Goal: Transaction & Acquisition: Purchase product/service

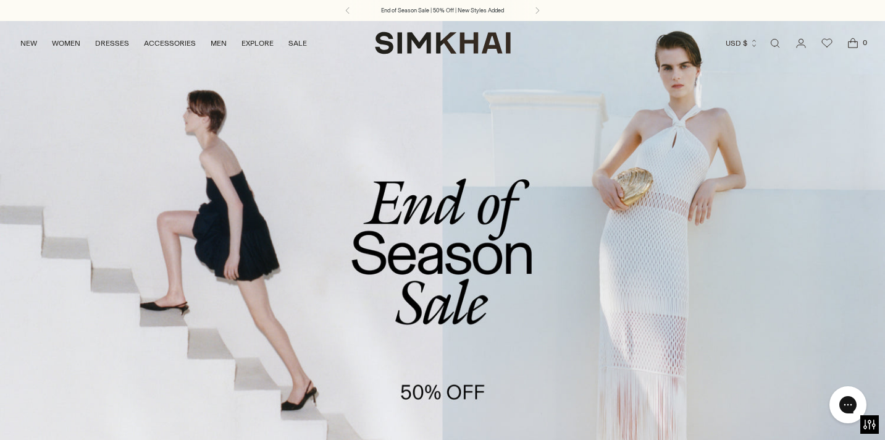
click at [412, 290] on link "/collections/sale" at bounding box center [442, 273] width 885 height 507
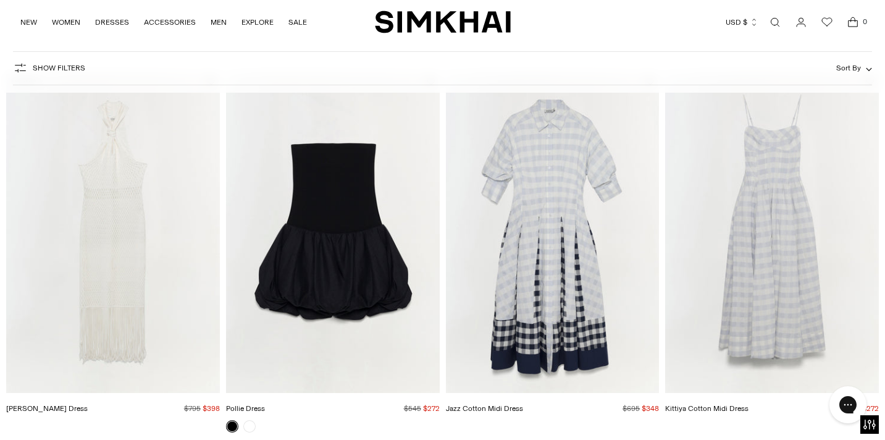
scroll to position [41, 0]
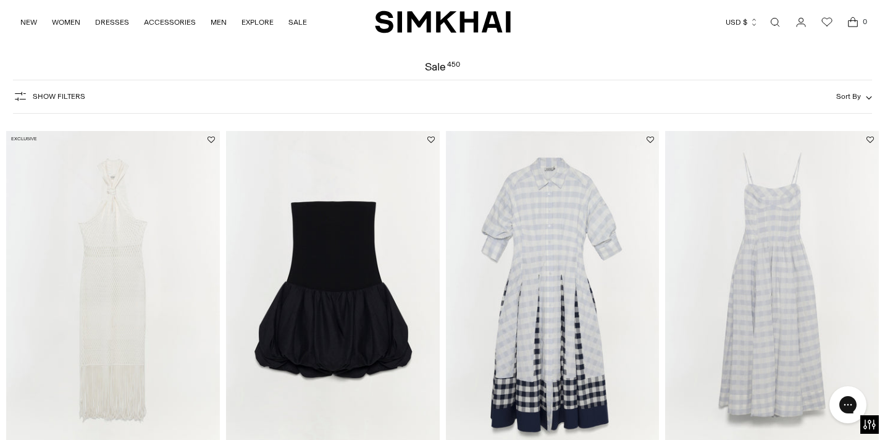
click at [856, 95] on span "Sort By" at bounding box center [848, 96] width 25 height 9
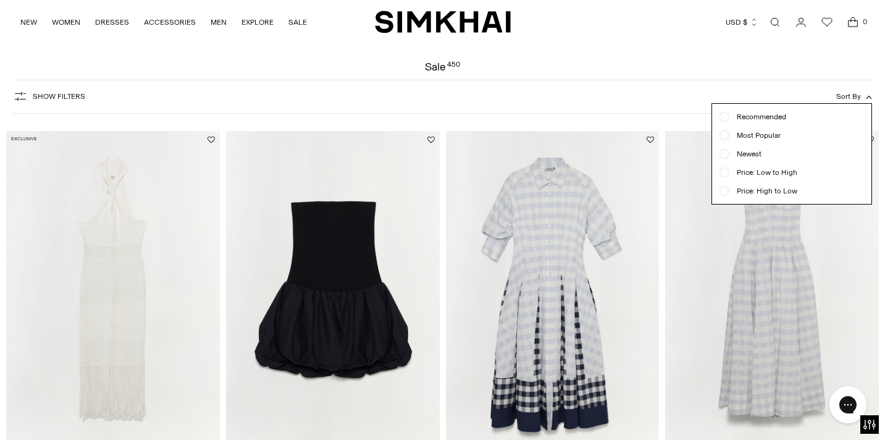
click at [752, 133] on span "Most Popular" at bounding box center [754, 135] width 51 height 11
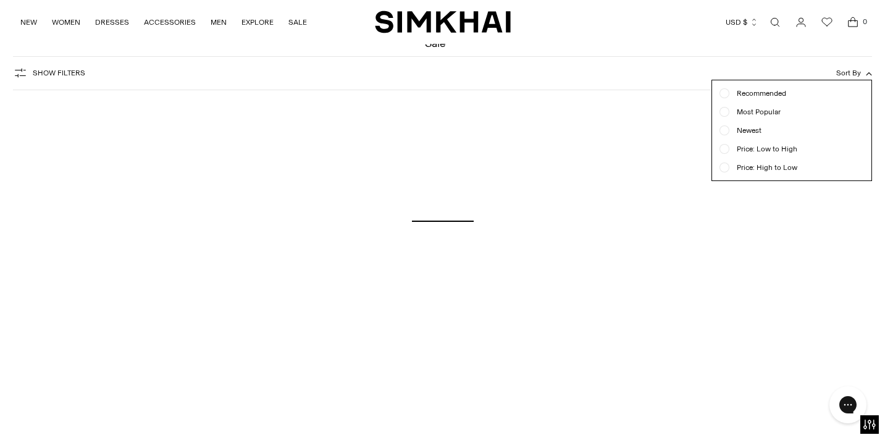
scroll to position [91, 0]
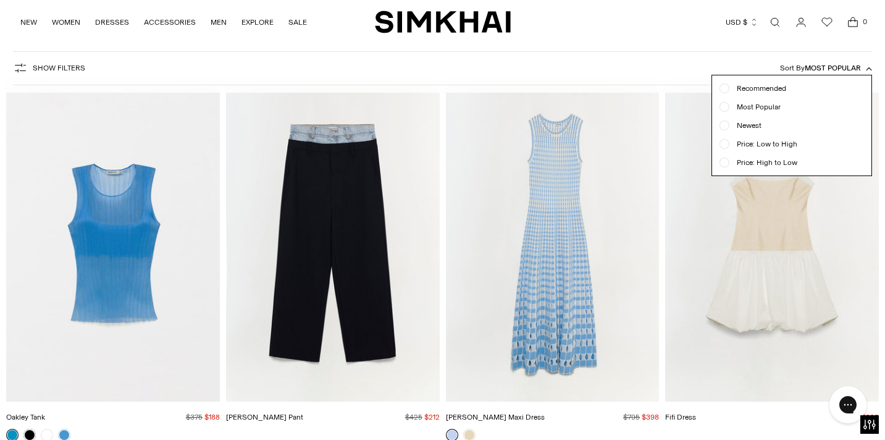
click at [625, 22] on div "Currency USD $ Albania (ALL L) Algeria (DZD د.ج) Andorra (EUR €) Angola (AOA Kz…" at bounding box center [688, 22] width 355 height 27
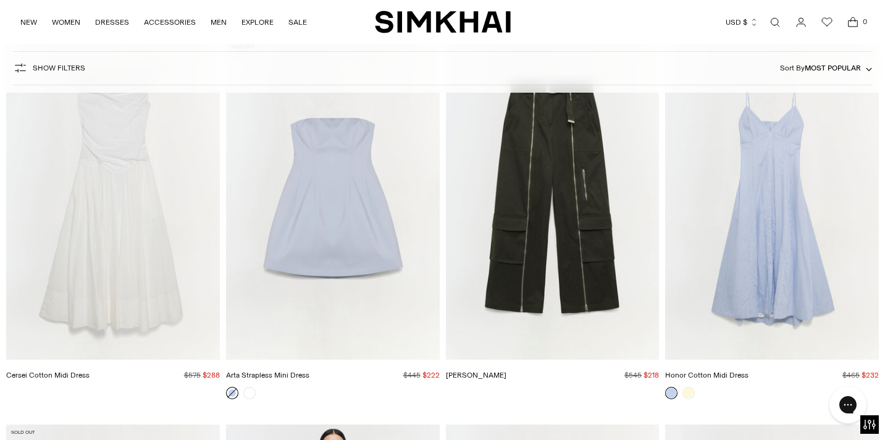
scroll to position [1672, 0]
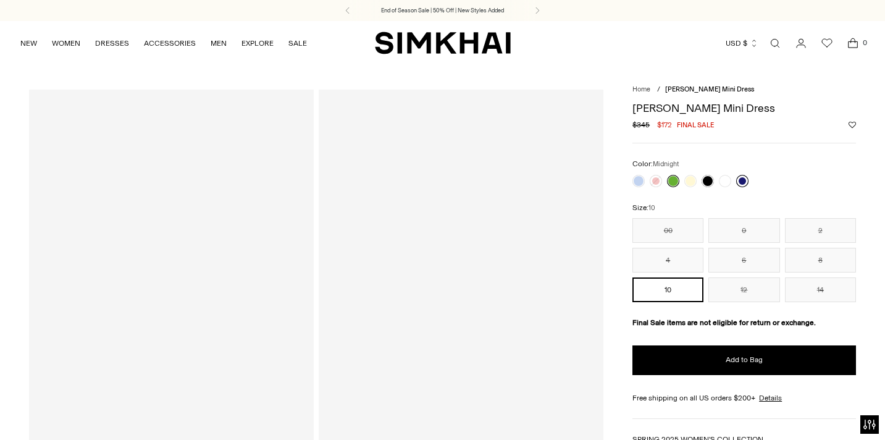
click at [748, 180] on link at bounding box center [742, 181] width 12 height 12
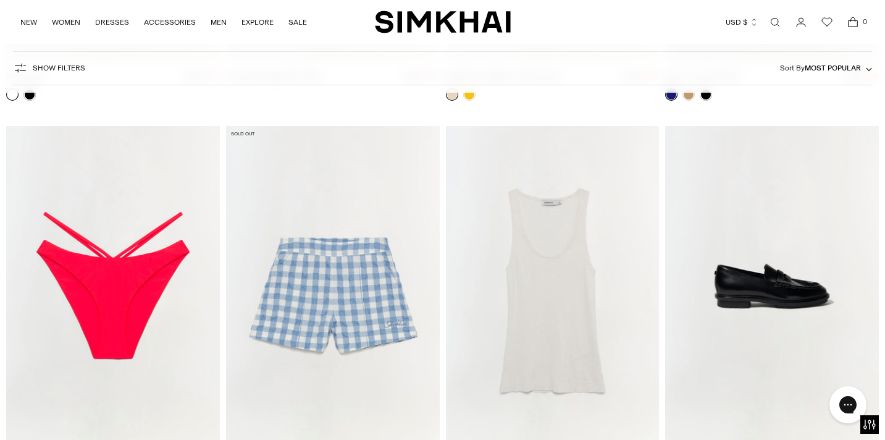
scroll to position [37984, 0]
